Goal: Task Accomplishment & Management: Manage account settings

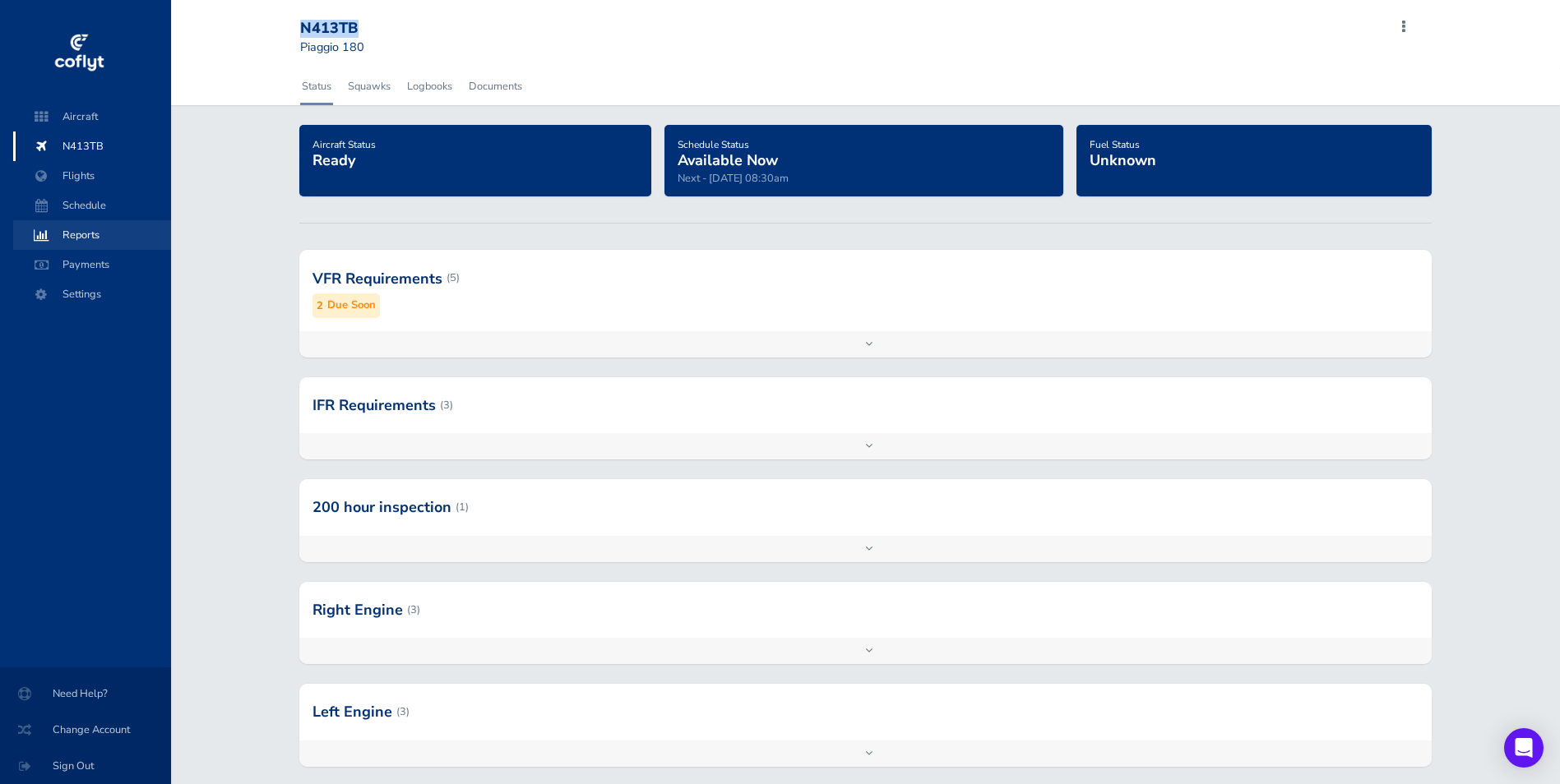
click at [107, 220] on span "Reports" at bounding box center [91, 235] width 125 height 29
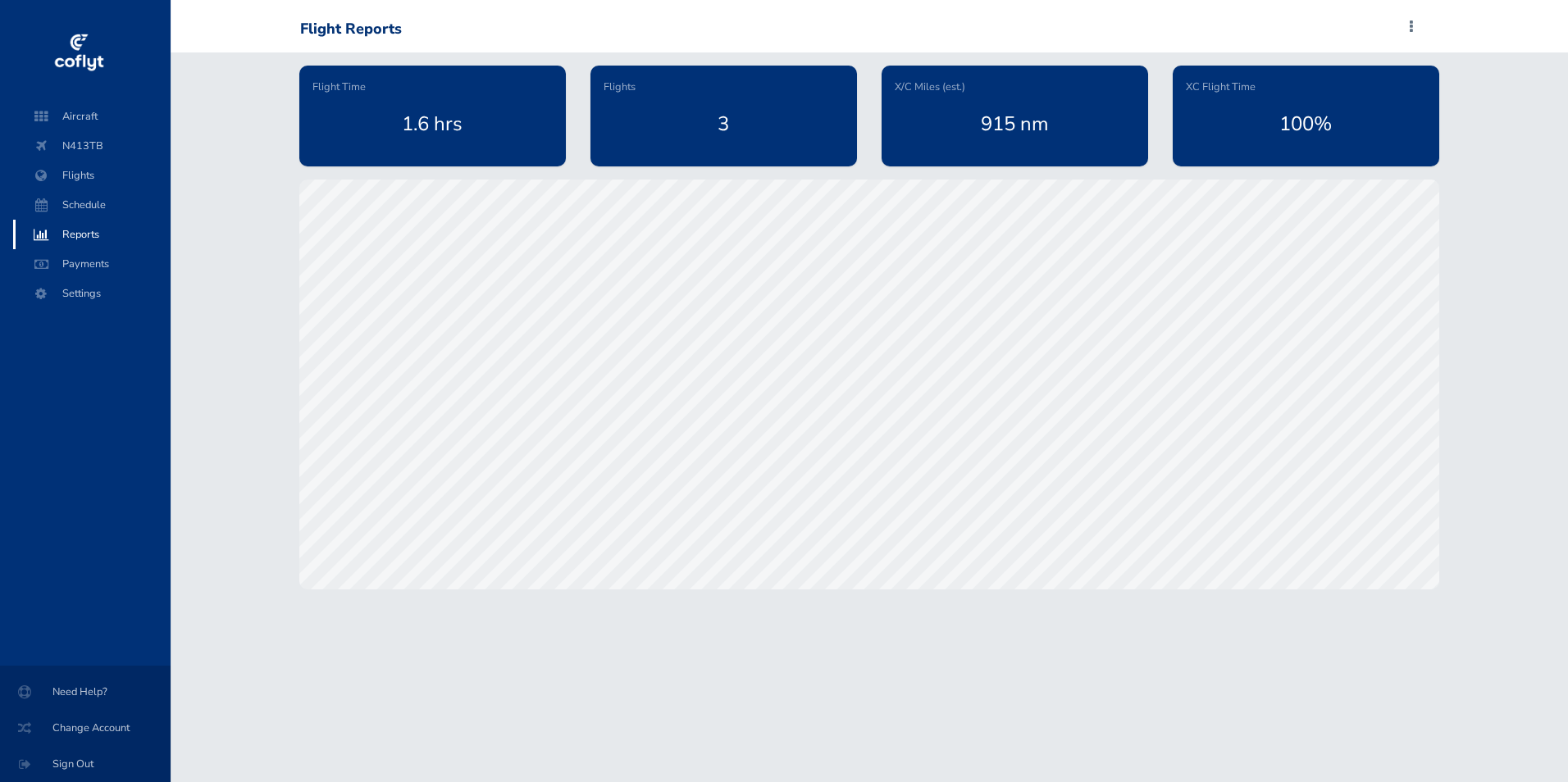
click at [118, 194] on span "Schedule" at bounding box center [91, 204] width 125 height 29
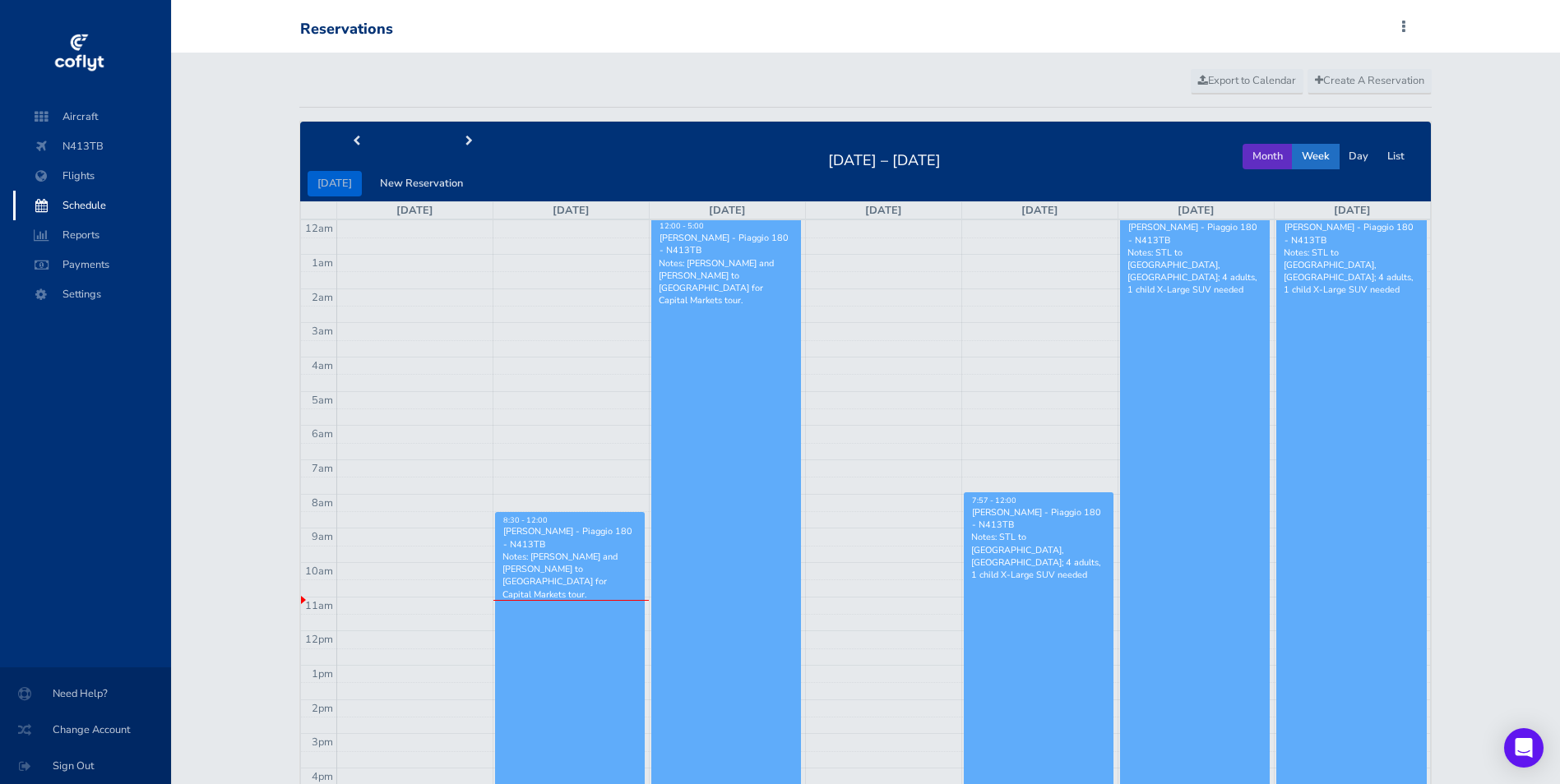
click at [1257, 167] on button "Month" at bounding box center [1267, 156] width 50 height 25
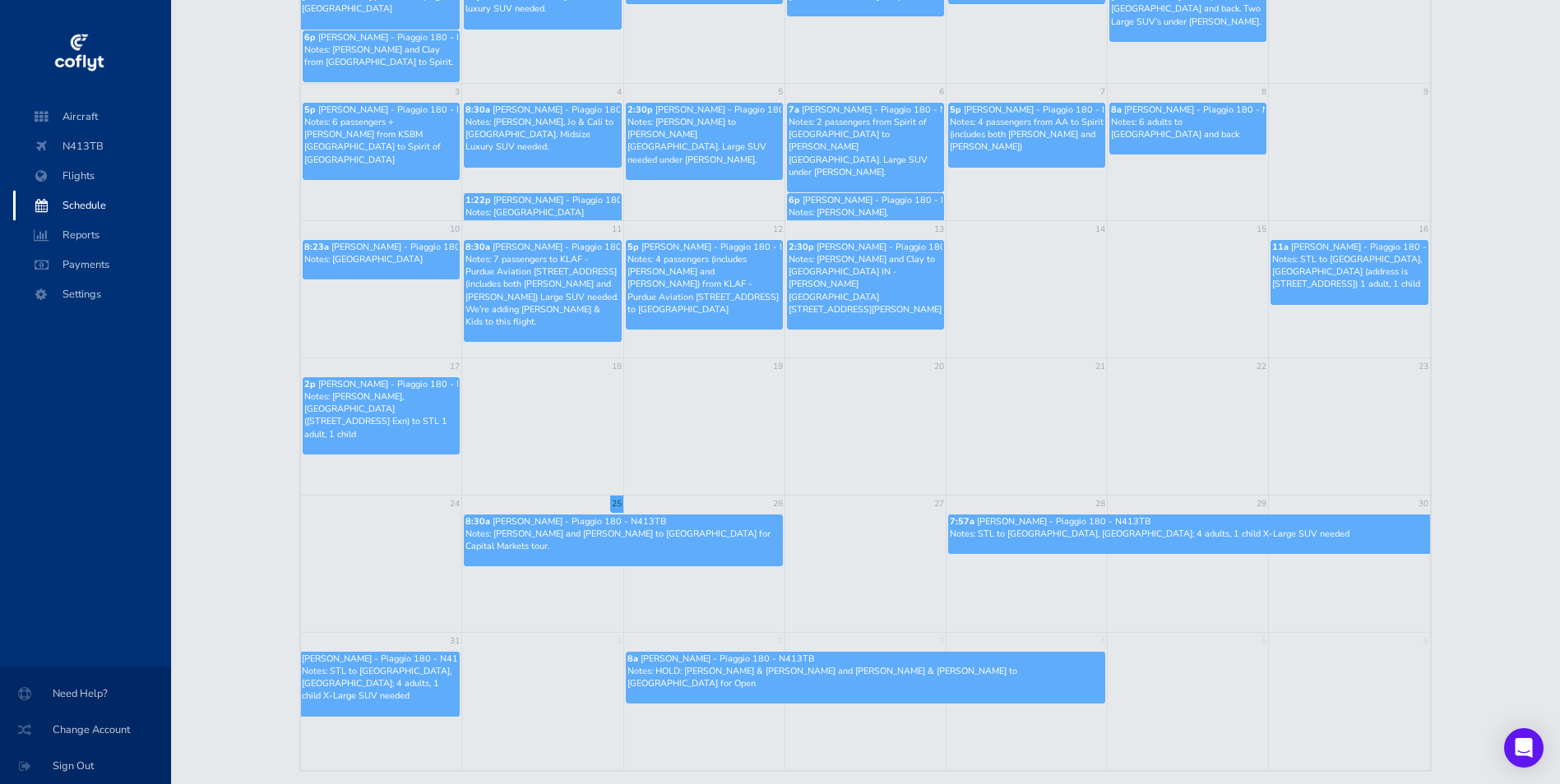
scroll to position [319, 0]
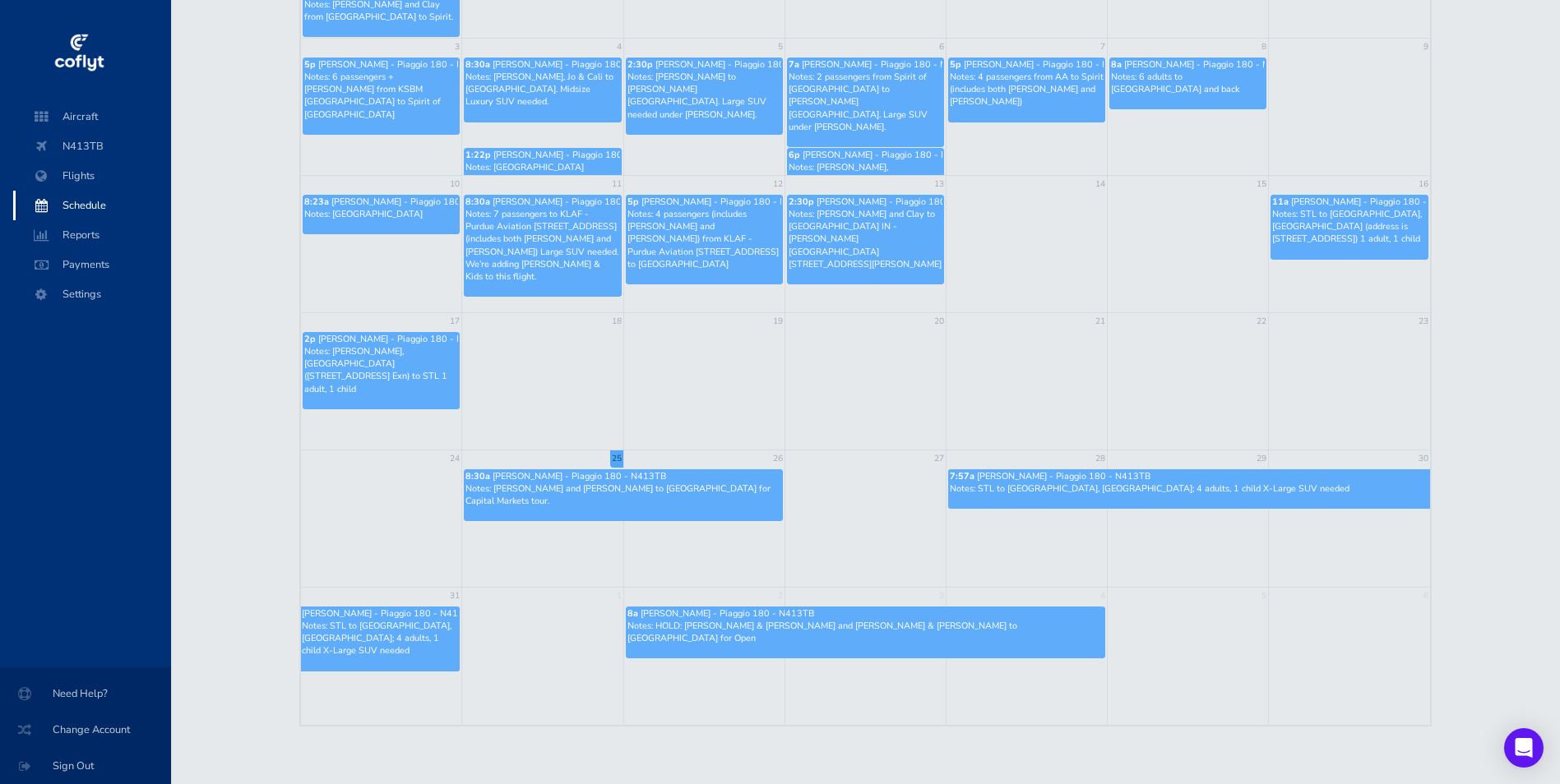
click at [652, 614] on span "Candace Martinez - Piaggio 180 - N413TB" at bounding box center [727, 613] width 173 height 12
